Goal: Information Seeking & Learning: Learn about a topic

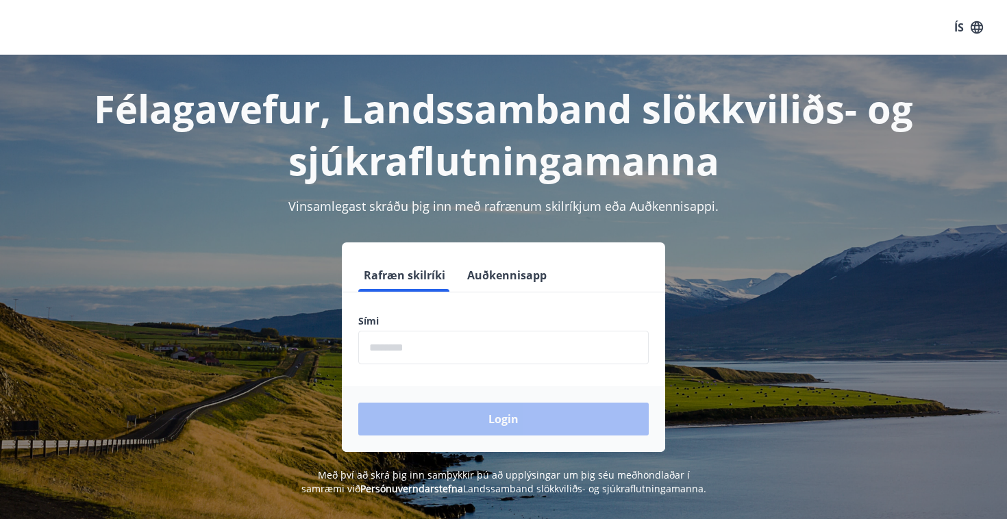
click at [436, 334] on input "phone" at bounding box center [503, 348] width 290 height 34
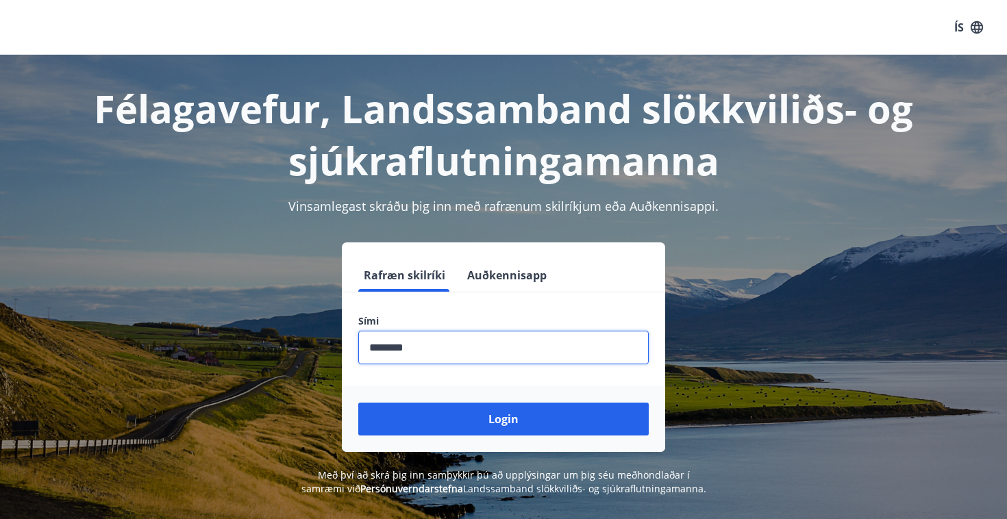
type input "********"
click at [503, 419] on button "Login" at bounding box center [503, 419] width 290 height 33
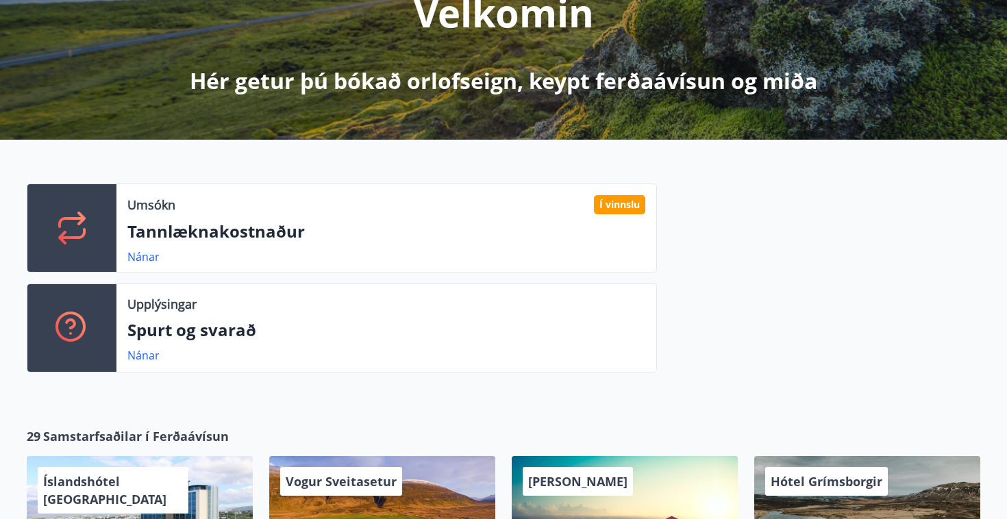
scroll to position [203, 0]
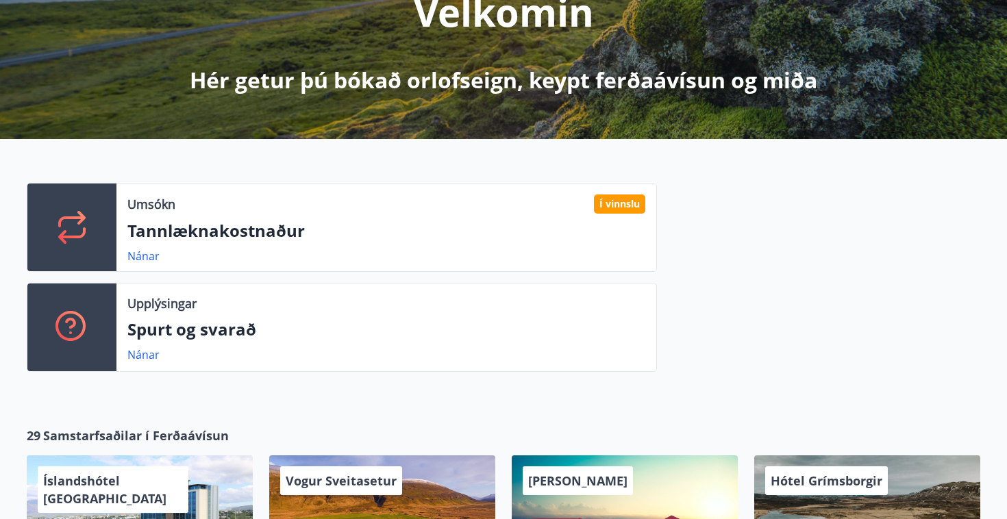
click at [192, 238] on p "Tannlæknakostnaður" at bounding box center [386, 230] width 518 height 23
click at [146, 256] on link "Nánar" at bounding box center [143, 256] width 32 height 15
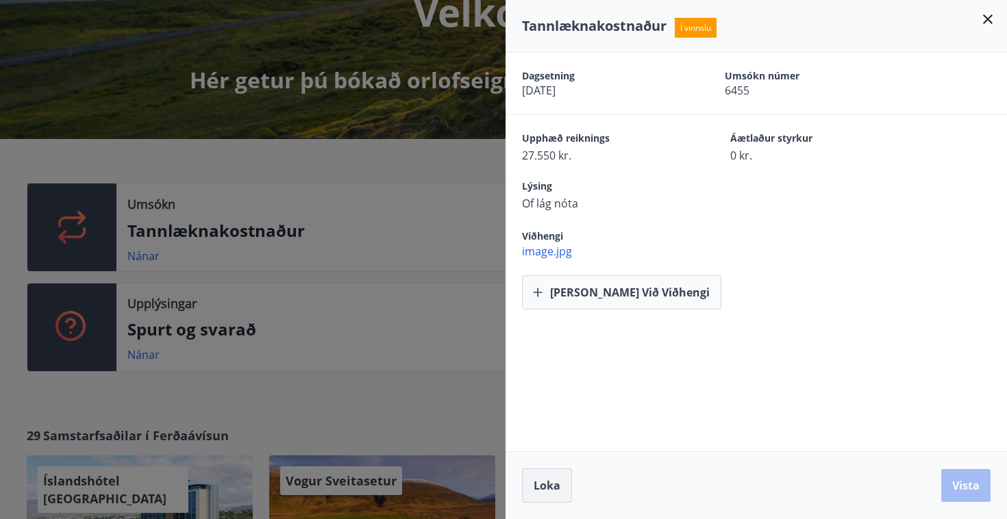
click at [534, 483] on span "Loka" at bounding box center [546, 485] width 27 height 15
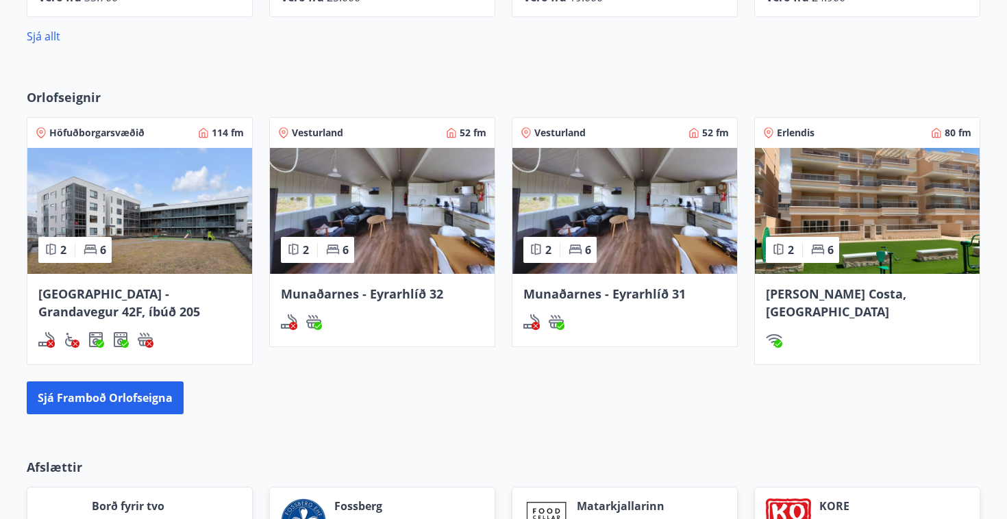
scroll to position [822, 0]
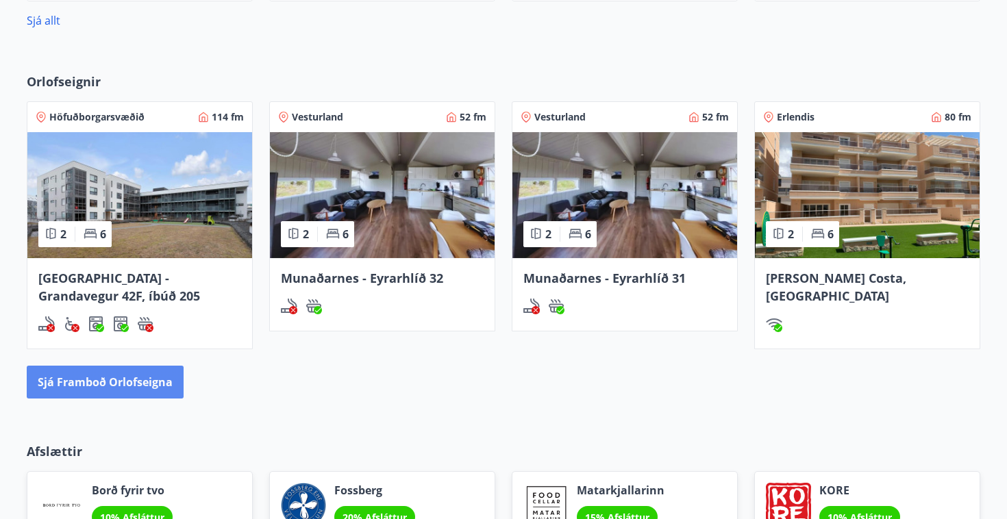
click at [140, 386] on button "Sjá framboð orlofseigna" at bounding box center [105, 382] width 157 height 33
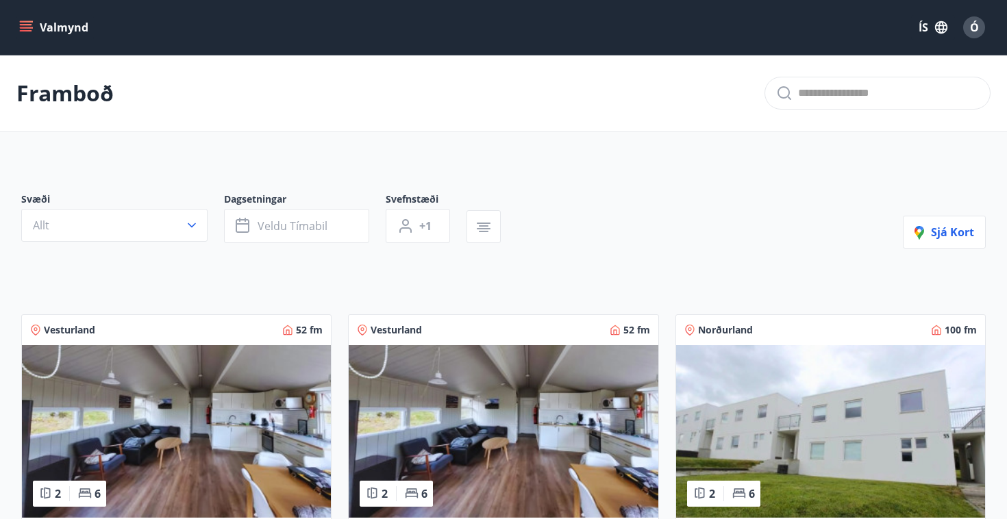
click at [30, 32] on icon "menu" at bounding box center [26, 28] width 14 height 14
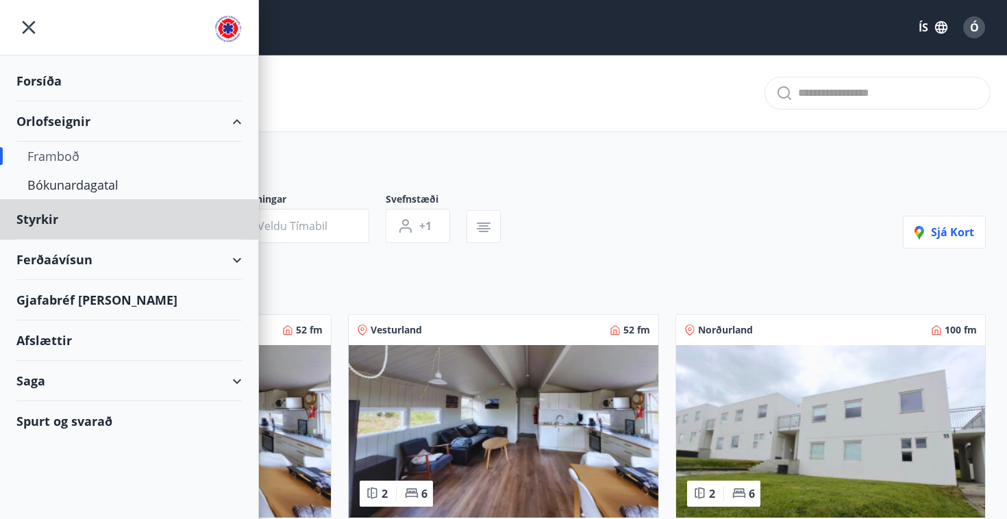
click at [41, 88] on div "Forsíða" at bounding box center [128, 81] width 225 height 40
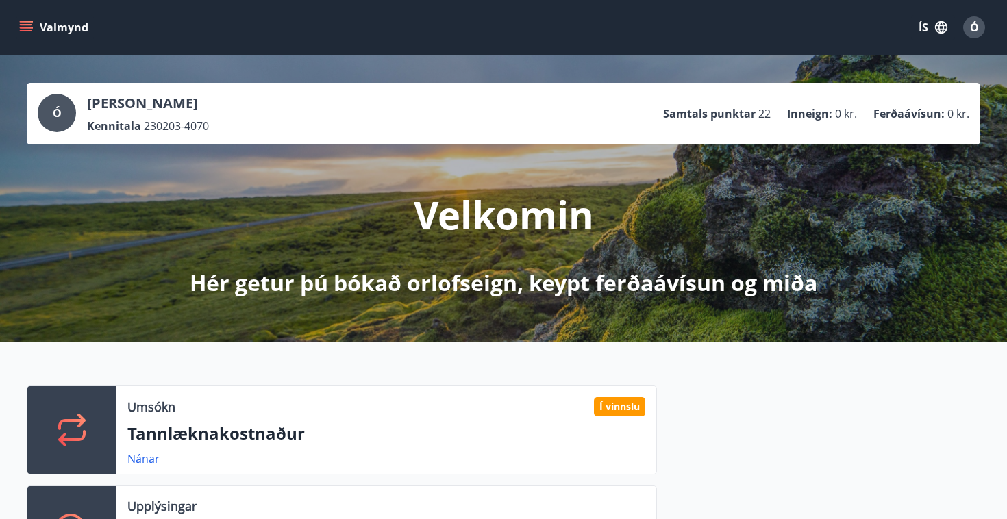
click at [25, 39] on button "Valmynd" at bounding box center [54, 27] width 77 height 25
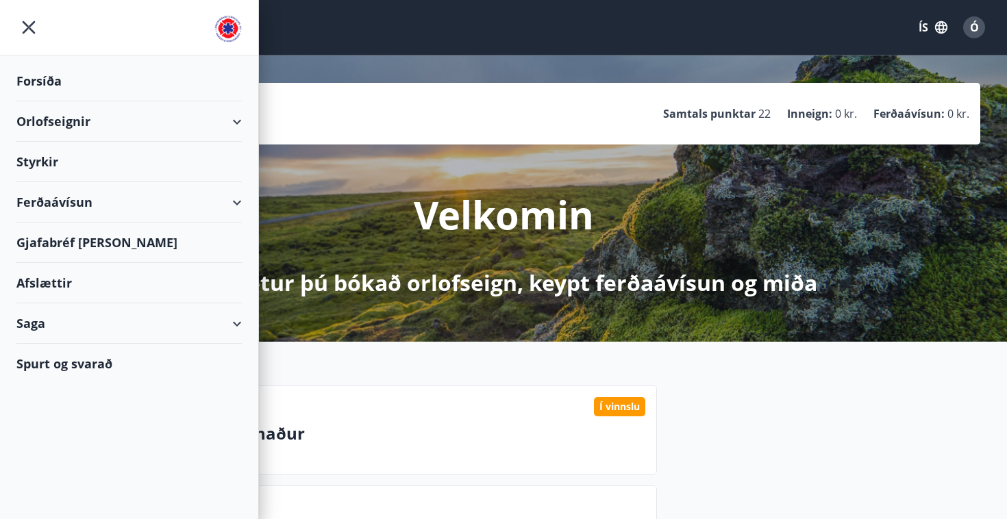
click at [49, 101] on div "Styrkir" at bounding box center [128, 81] width 225 height 40
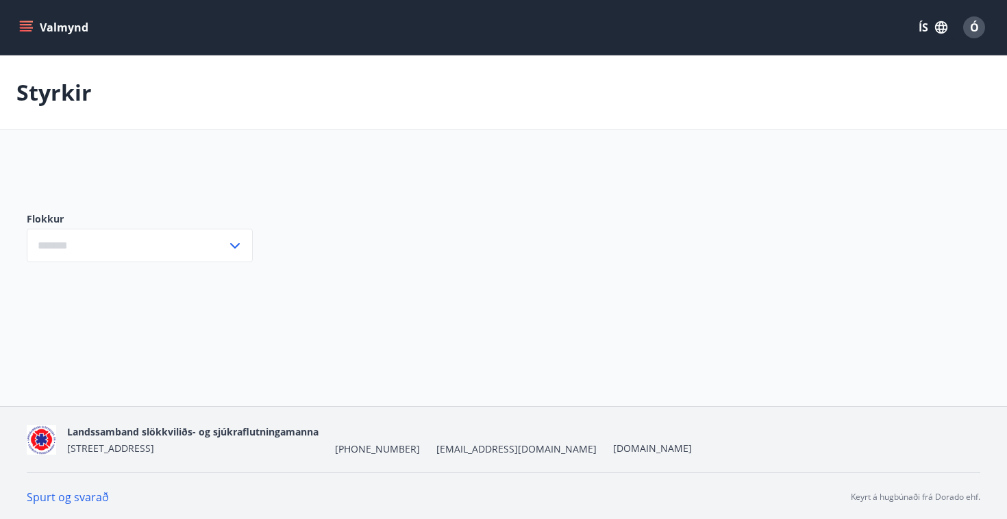
type input "***"
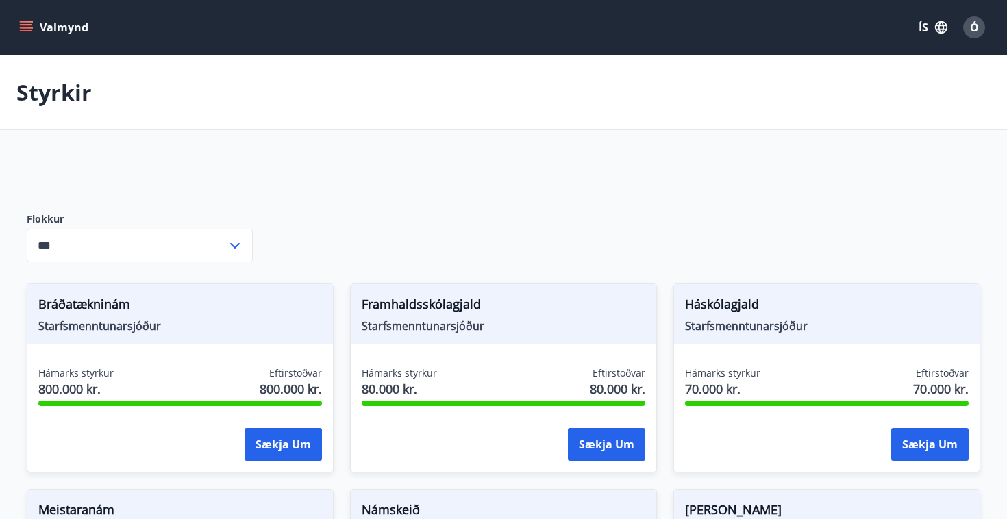
click at [20, 18] on button "Valmynd" at bounding box center [54, 27] width 77 height 25
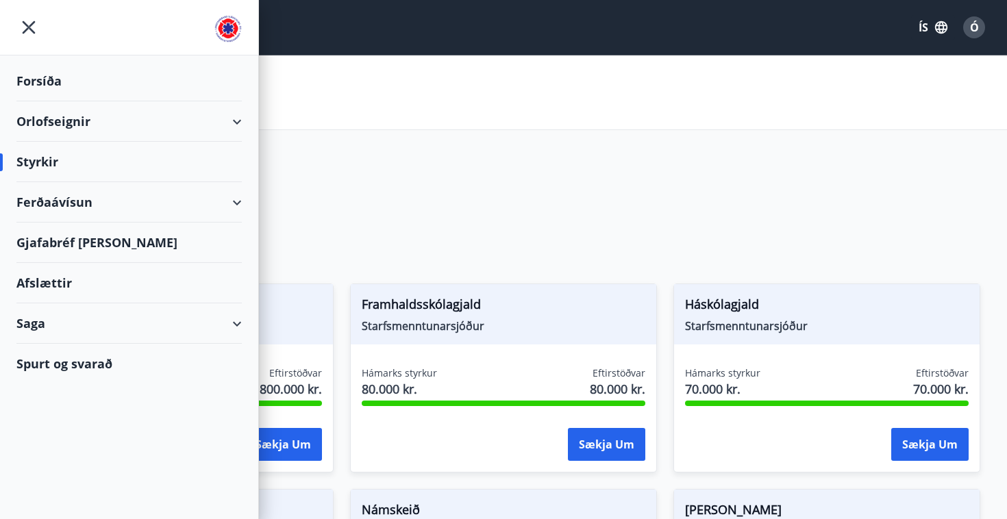
click at [66, 286] on div "Afslættir" at bounding box center [128, 283] width 225 height 40
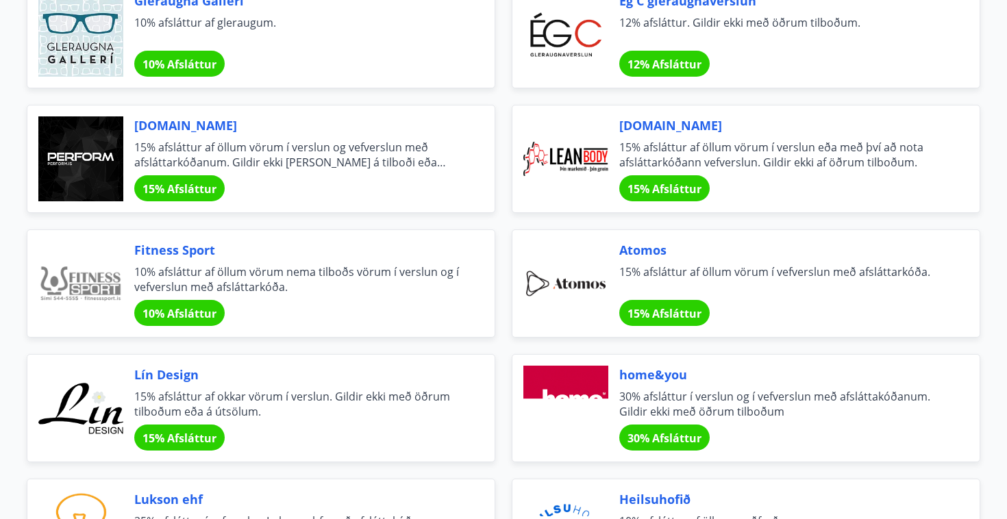
scroll to position [329, 0]
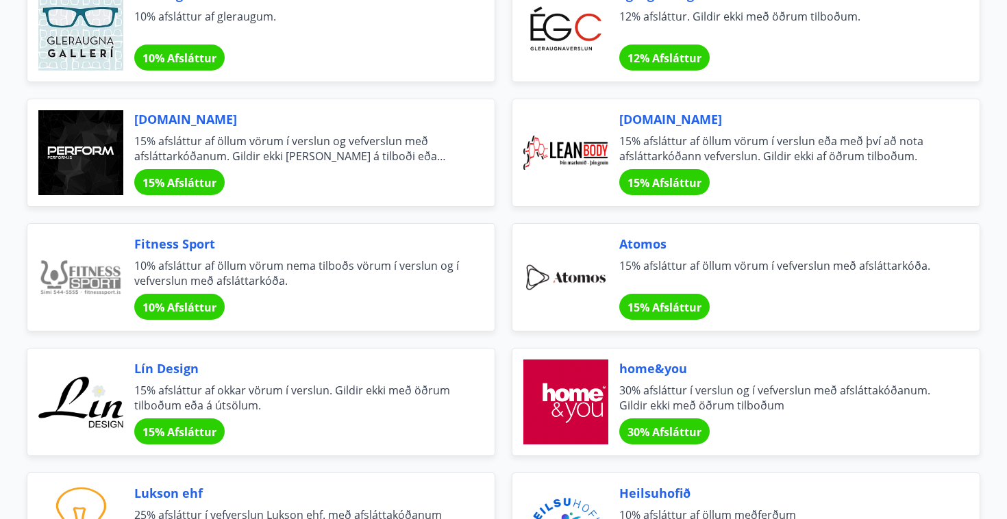
click at [225, 152] on span "15% afsláttur af öllum vörum í verslun og vefverslun með afsláttarkóðanum. Gild…" at bounding box center [297, 149] width 327 height 30
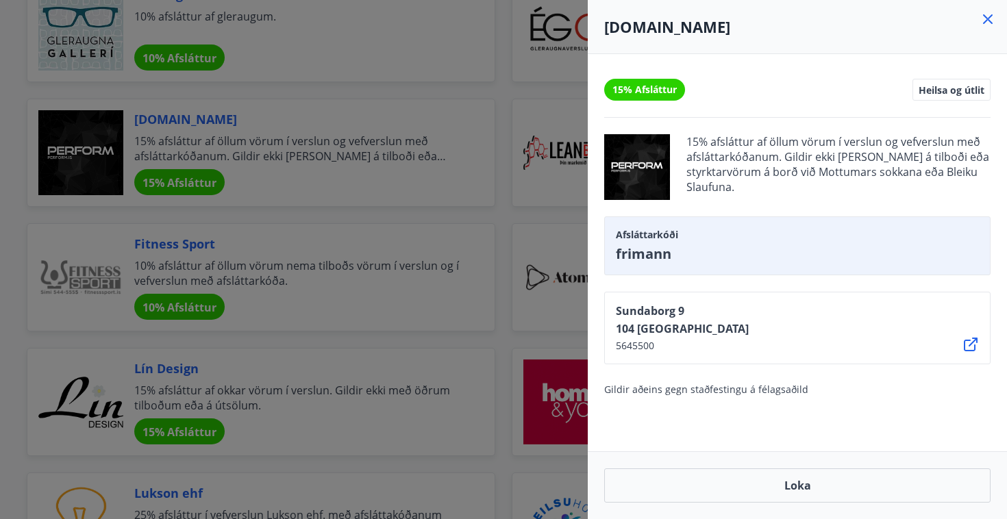
click at [985, 27] on icon at bounding box center [987, 19] width 16 height 16
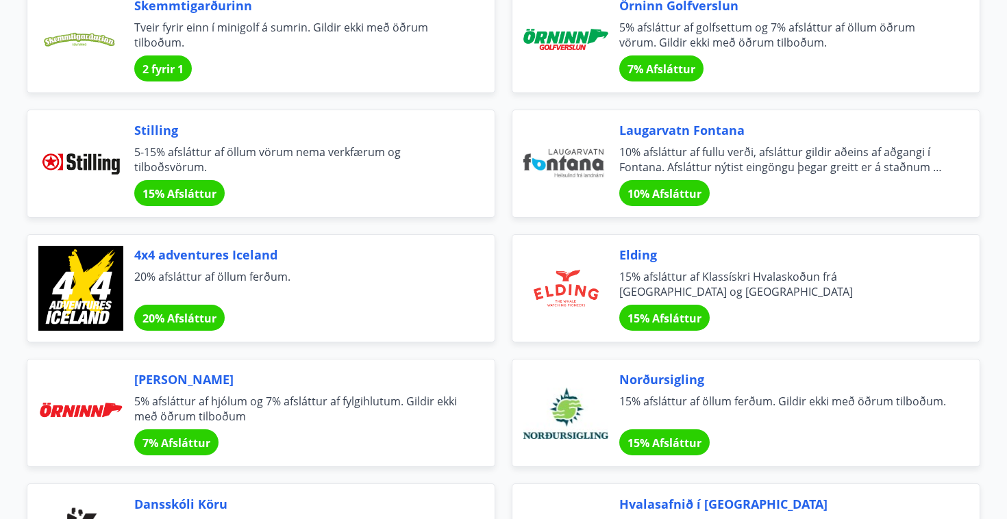
scroll to position [2471, 0]
